Goal: Task Accomplishment & Management: Complete application form

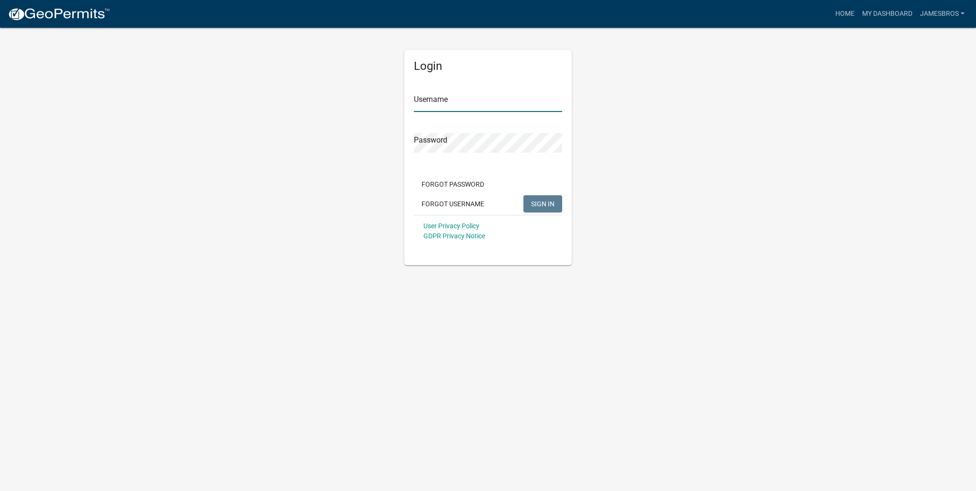
type input "jamesbros"
click at [543, 204] on span "SIGN IN" at bounding box center [542, 204] width 23 height 8
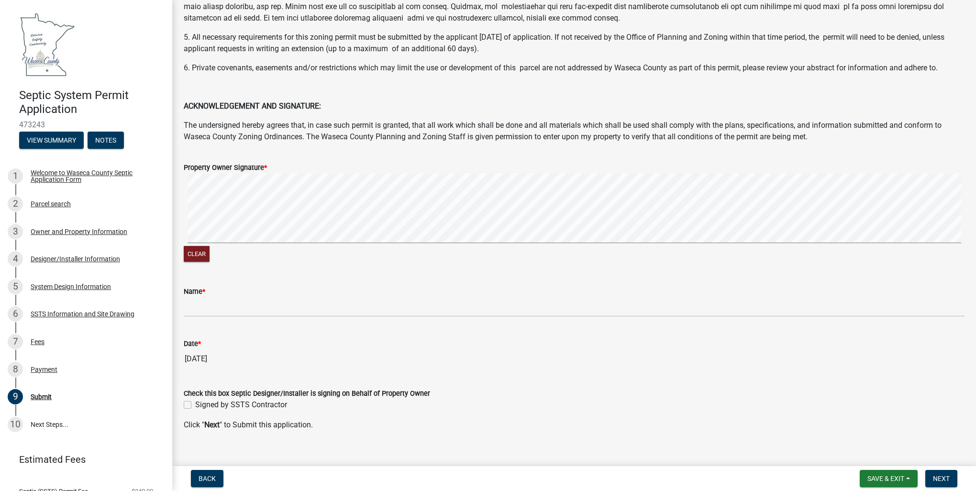
scroll to position [157, 0]
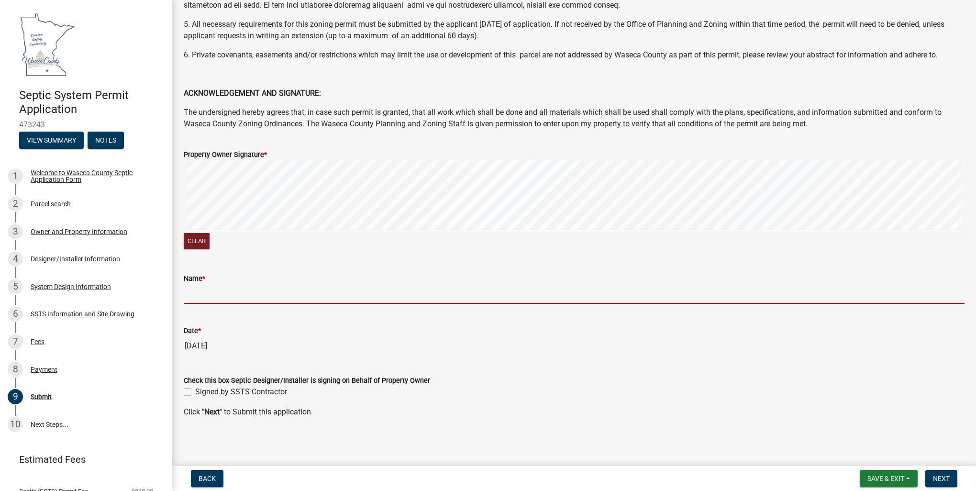
click at [194, 292] on input "Name *" at bounding box center [574, 294] width 781 height 20
click at [188, 294] on input "Name *" at bounding box center [574, 294] width 781 height 20
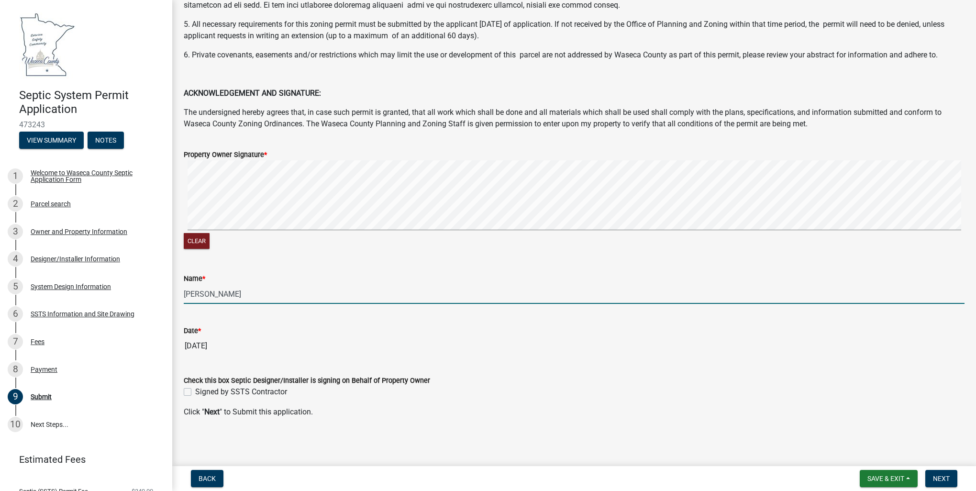
type input "[PERSON_NAME]"
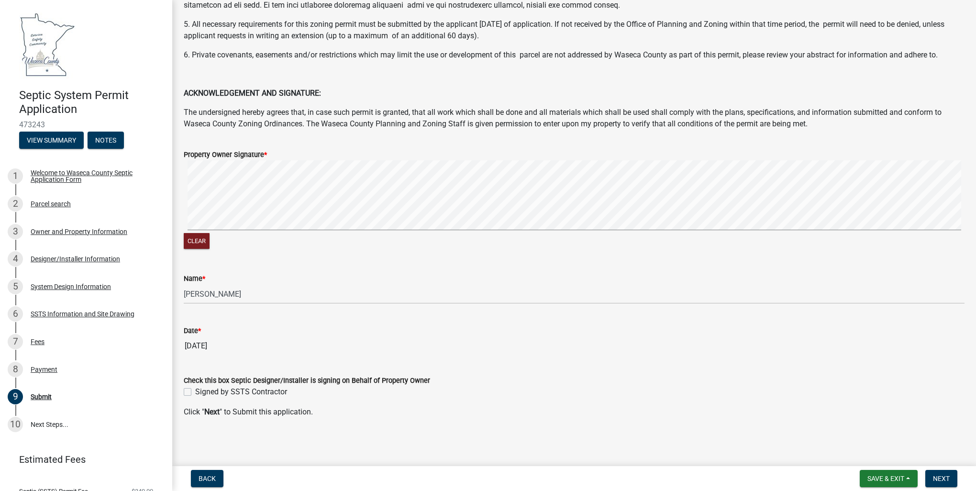
click at [195, 394] on label "Signed by SSTS Contractor" at bounding box center [241, 391] width 92 height 11
click at [195, 392] on input "Signed by SSTS Contractor" at bounding box center [198, 389] width 6 height 6
checkbox input "true"
click at [890, 481] on span "Save & Exit" at bounding box center [886, 479] width 37 height 8
click at [869, 457] on button "Save & Exit" at bounding box center [879, 453] width 77 height 23
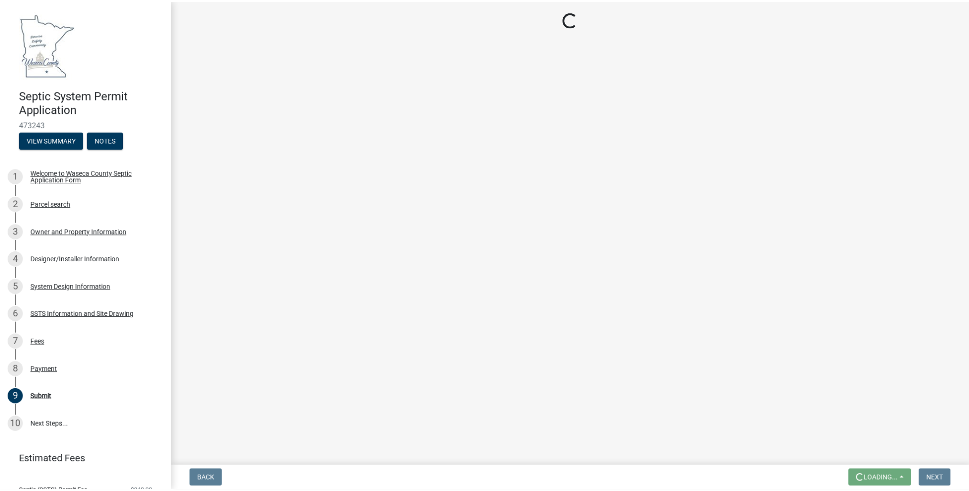
scroll to position [0, 0]
